Goal: Navigation & Orientation: Go to known website

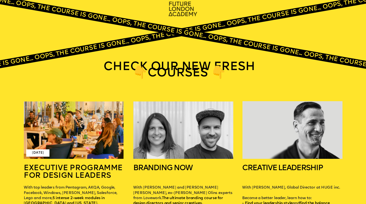
scroll to position [12, 0]
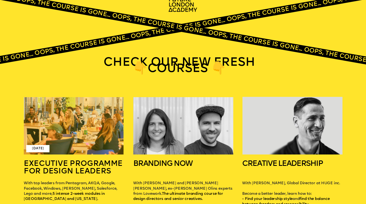
click at [110, 126] on img at bounding box center [74, 125] width 100 height 57
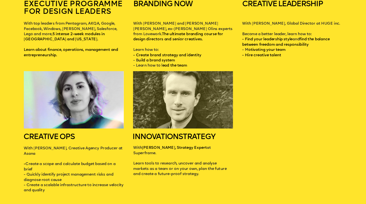
scroll to position [176, 0]
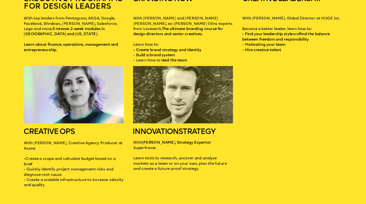
click at [191, 95] on img at bounding box center [183, 94] width 100 height 57
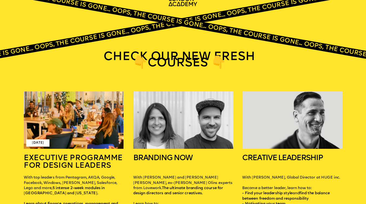
scroll to position [0, 0]
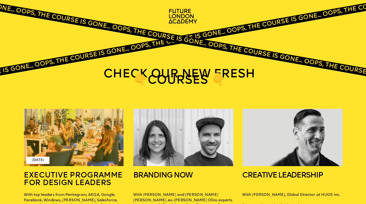
click at [80, 140] on img at bounding box center [74, 137] width 100 height 57
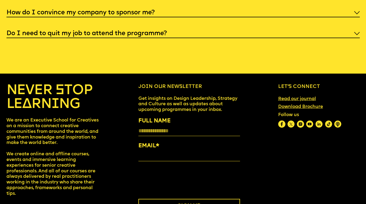
scroll to position [2053, 0]
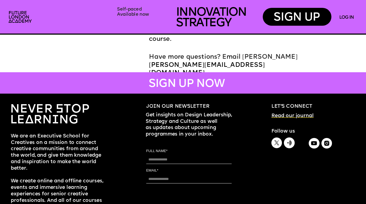
scroll to position [2796, 0]
